Goal: Find specific page/section: Find specific page/section

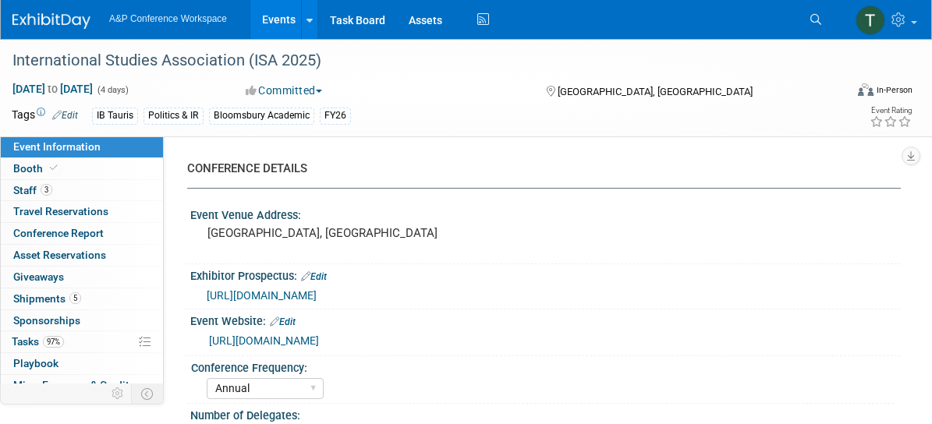
select select "Annual"
select select "Level 1"
select select "In-Person Booth"
select select "Politics & International Relations"
select select "Bloomsbury/Rowman & [PERSON_NAME]"
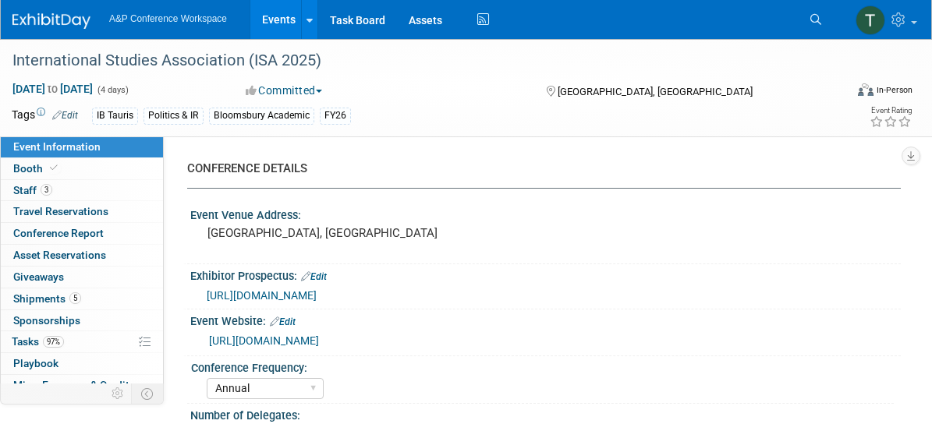
select select "[PERSON_NAME]"
select select "Networking/Commissioning"
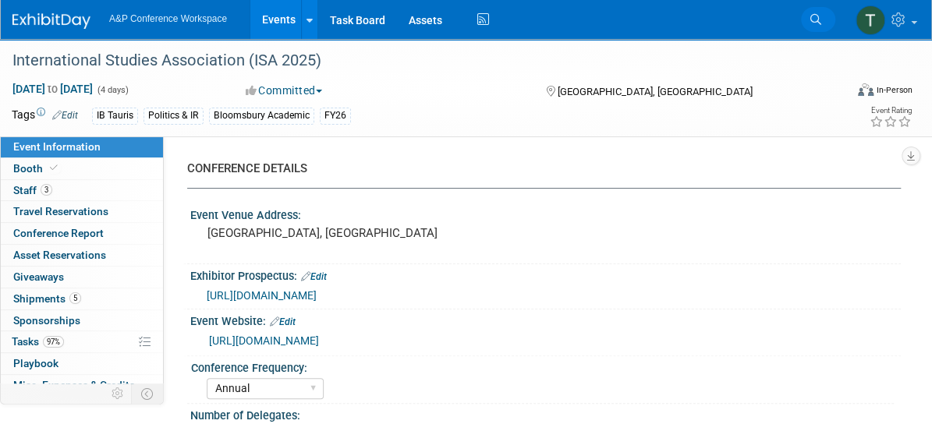
click at [0, 0] on span "Search" at bounding box center [0, 0] width 0 height 0
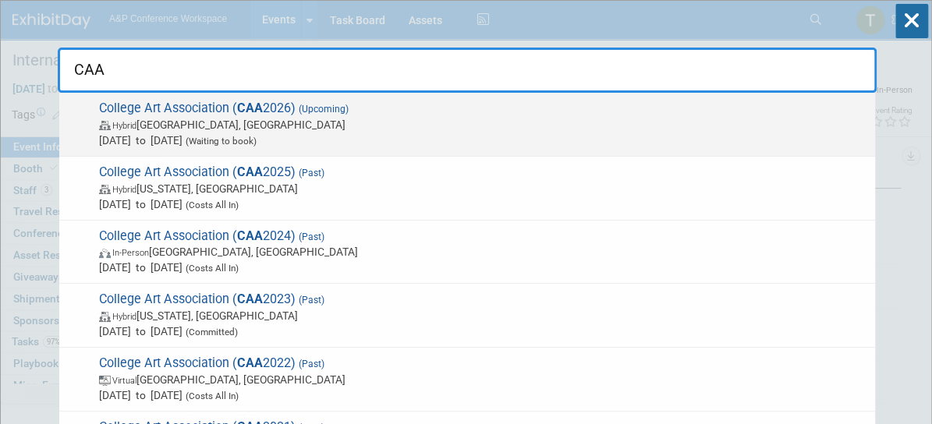
type input "CAA"
click at [300, 126] on span "Hybrid [GEOGRAPHIC_DATA], [GEOGRAPHIC_DATA]" at bounding box center [483, 125] width 768 height 16
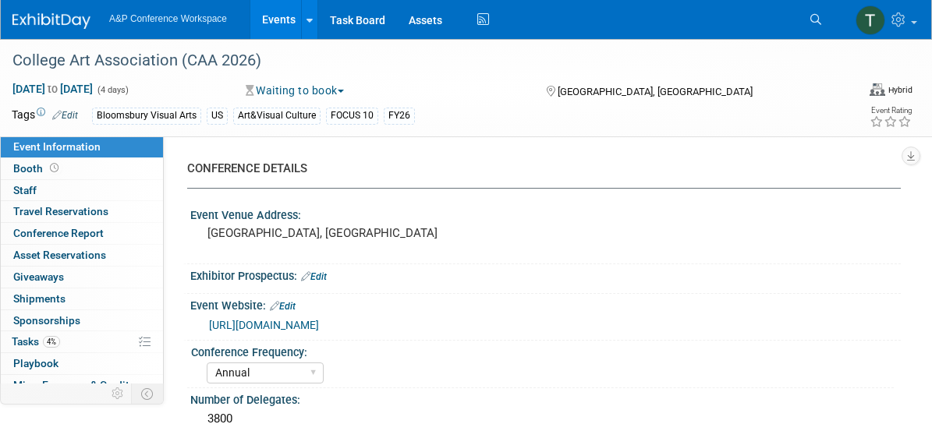
select select "Annual"
select select "Level 1"
select select "In-Person Booth"
select select "Art & Visual Culture"
select select "Bloomsbury Visual Arts"
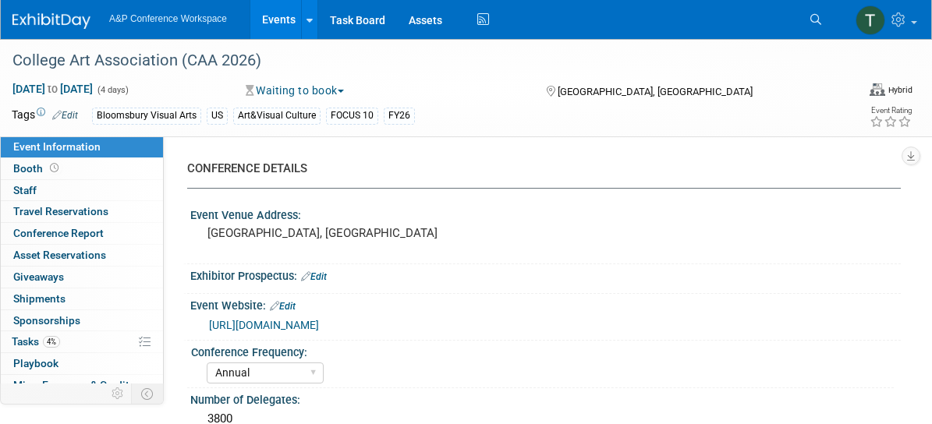
select select "[PERSON_NAME]"
select select "Networking/Commissioning"
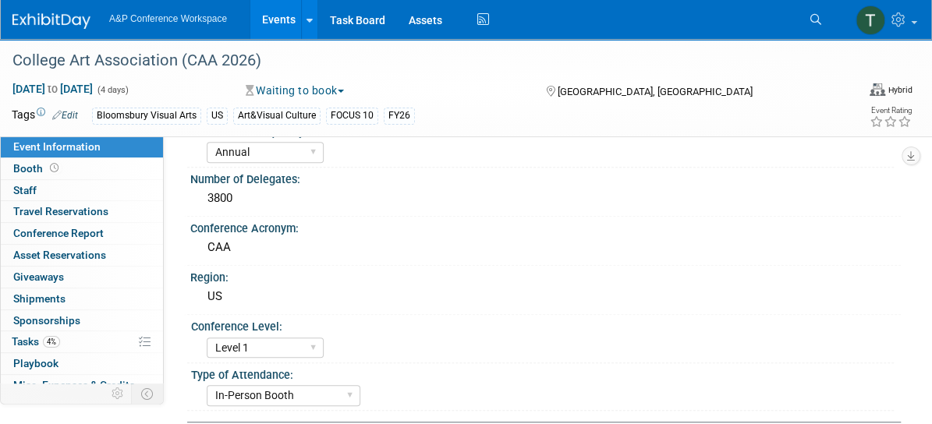
scroll to position [156, 0]
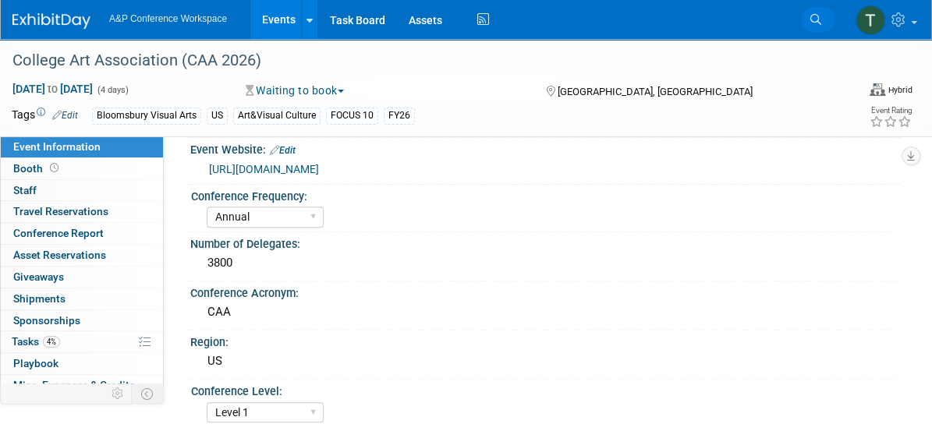
click at [0, 0] on span "Search" at bounding box center [0, 0] width 0 height 0
